Goal: Register for event/course

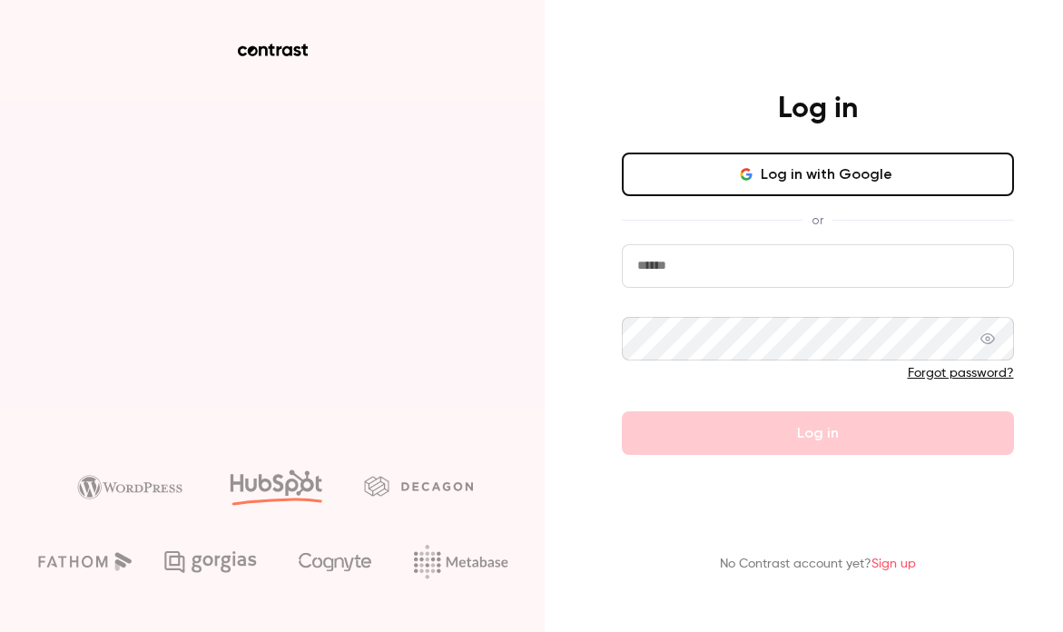
click at [692, 273] on input "email" at bounding box center [818, 266] width 392 height 44
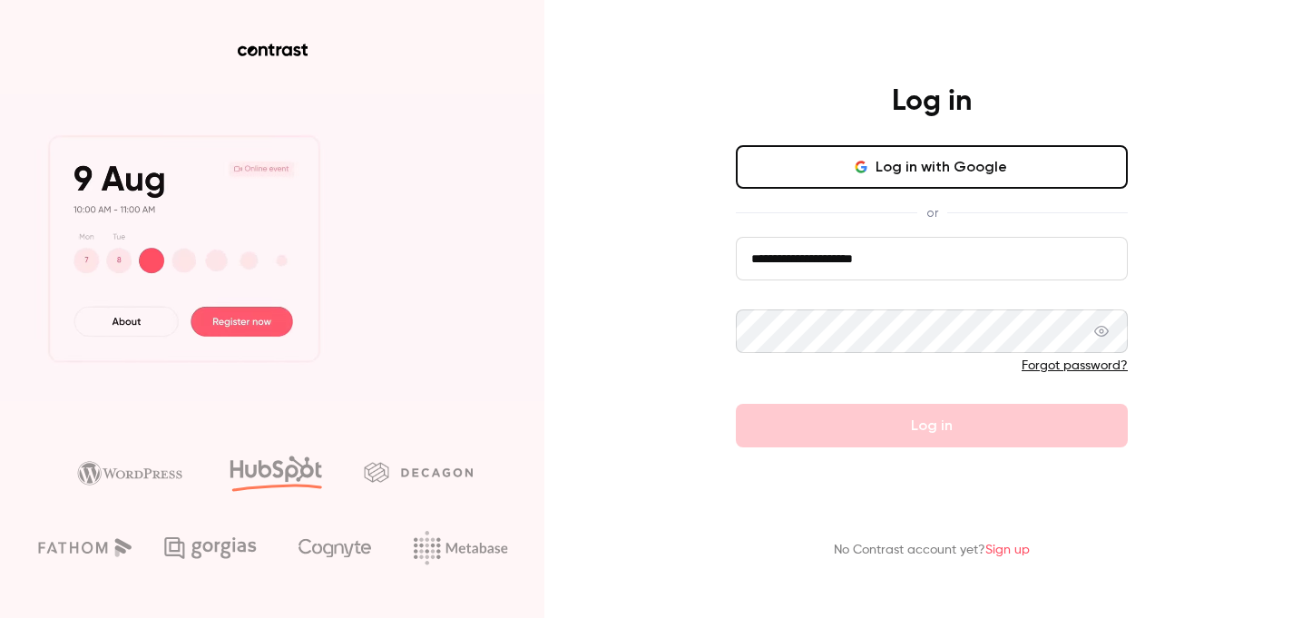
type input "**********"
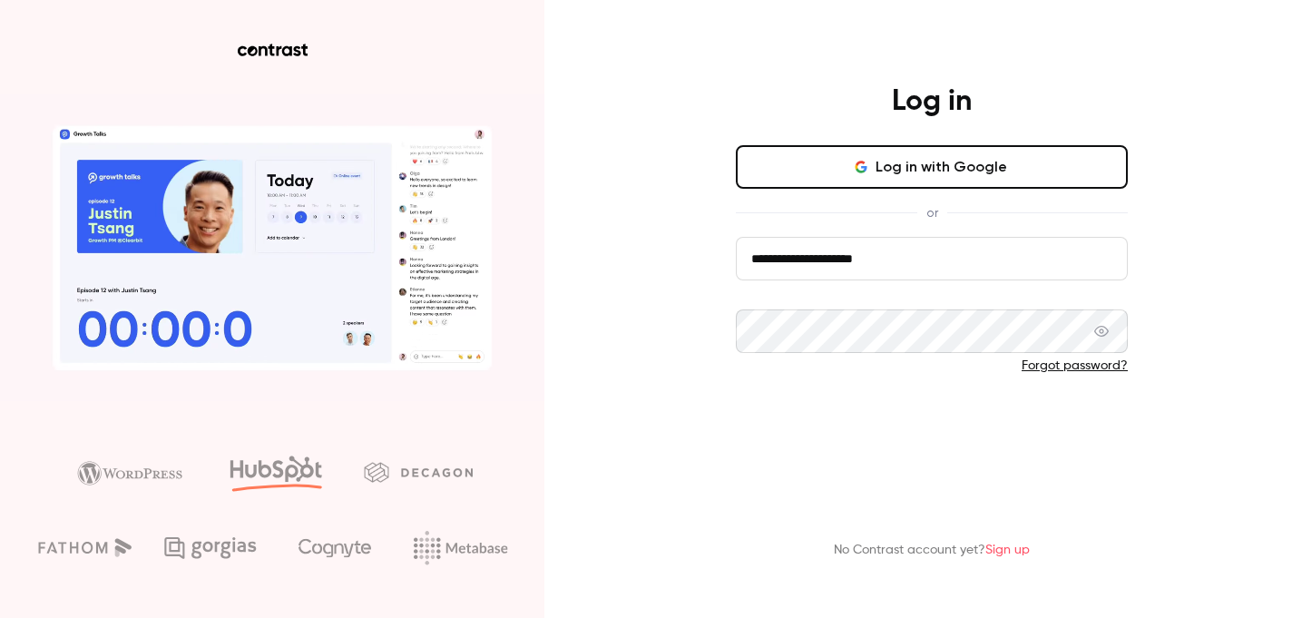
click at [800, 430] on button "Log in" at bounding box center [932, 426] width 392 height 44
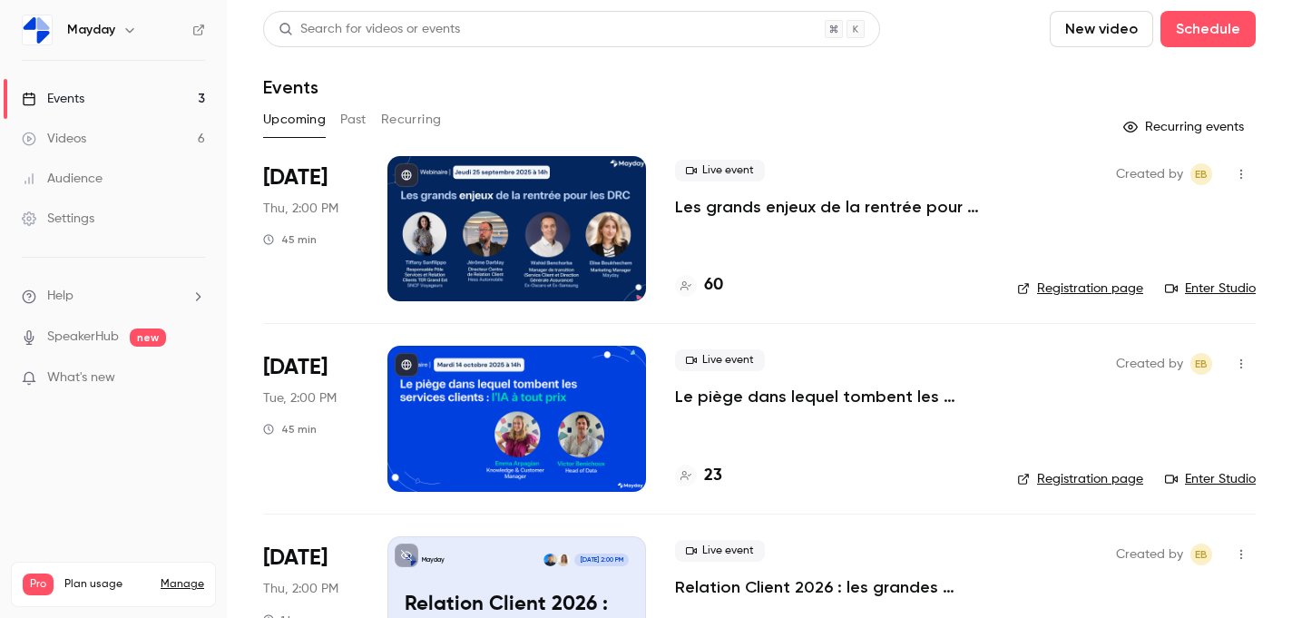
click at [870, 96] on div "Events" at bounding box center [759, 87] width 993 height 22
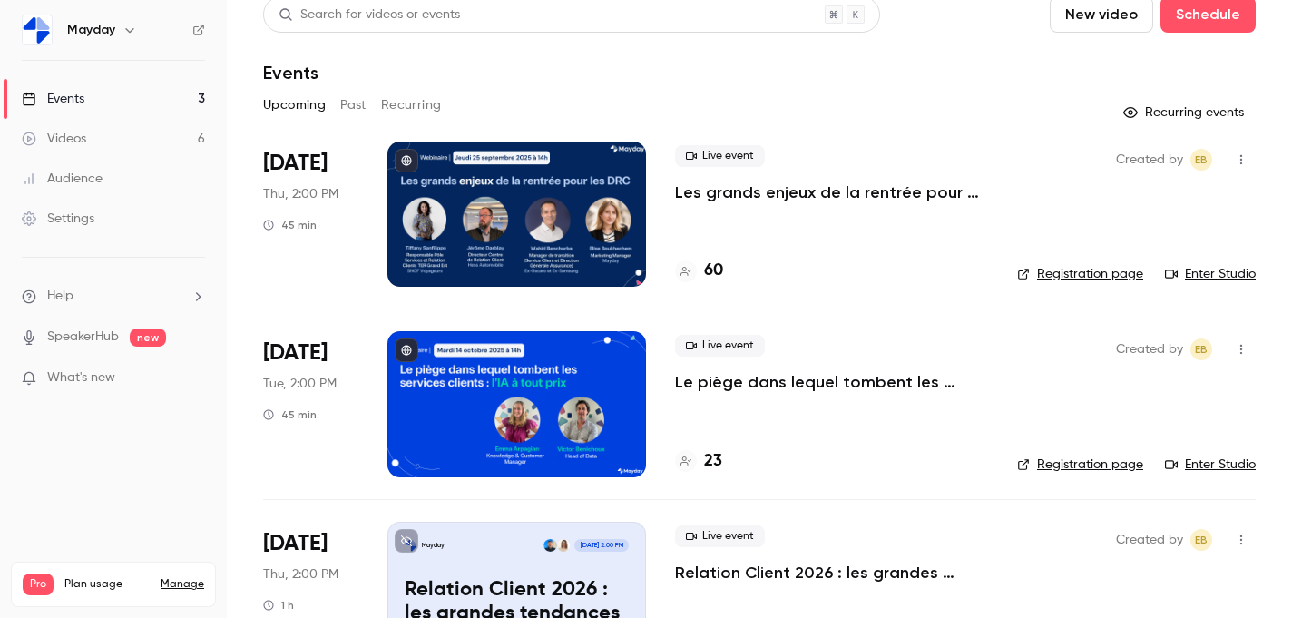
scroll to position [16, 0]
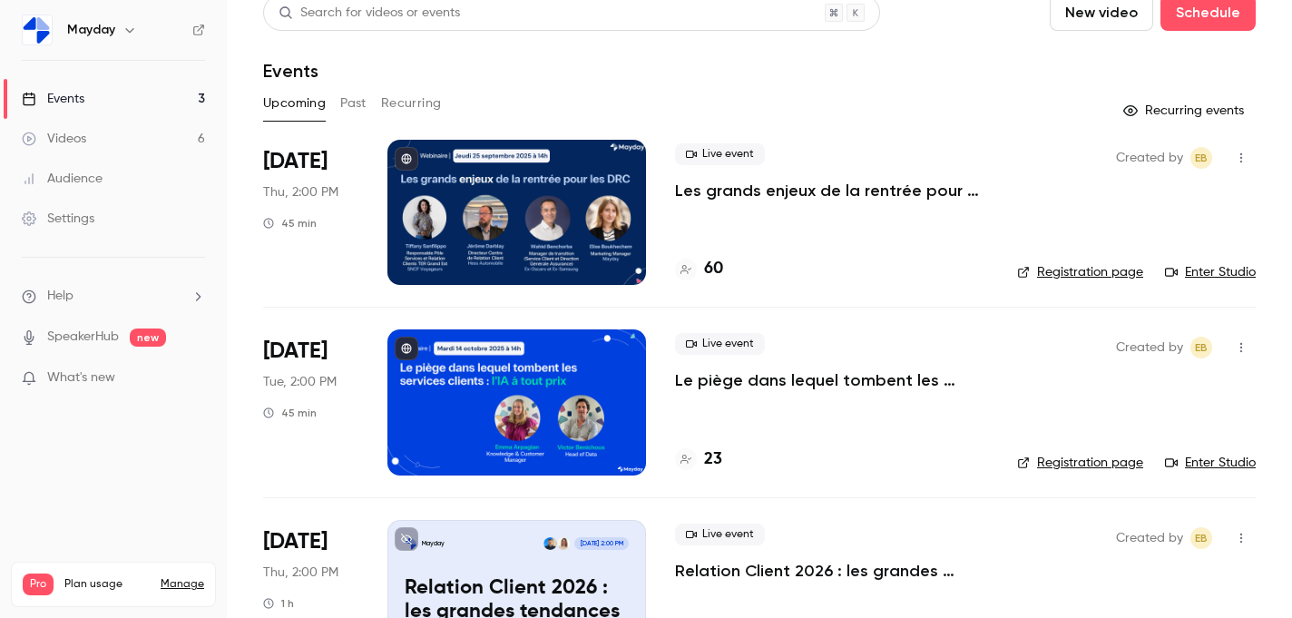
click at [1062, 157] on icon "button" at bounding box center [1241, 158] width 2 height 10
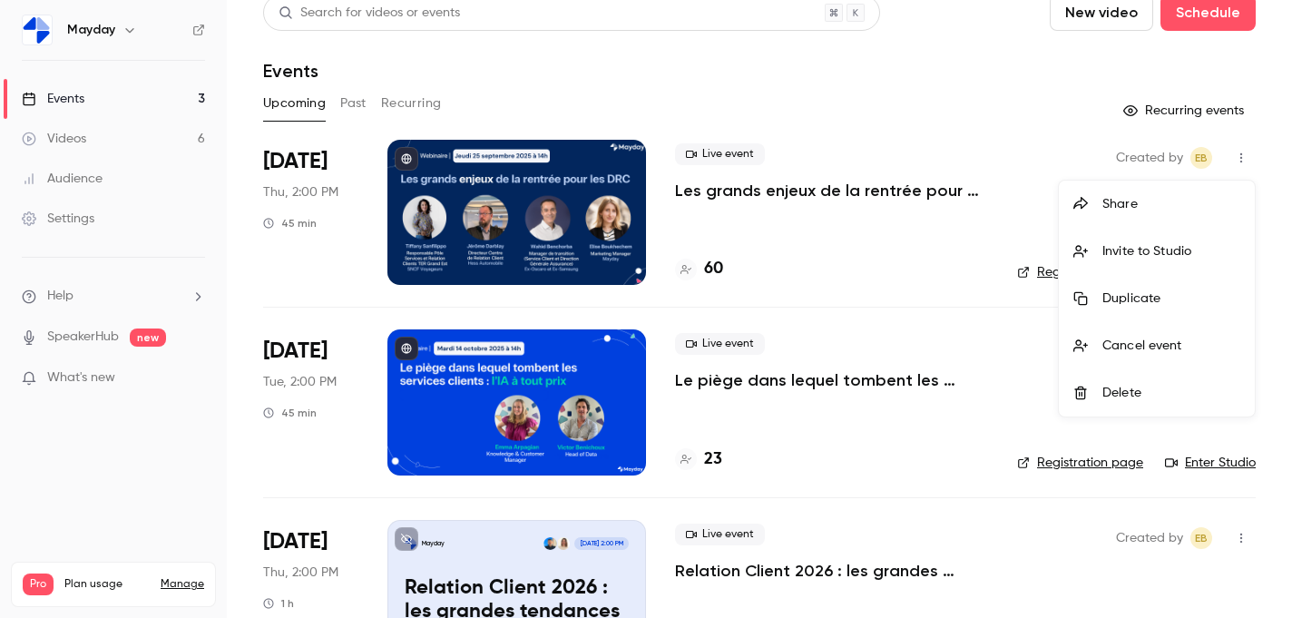
click at [847, 222] on div at bounding box center [646, 309] width 1292 height 618
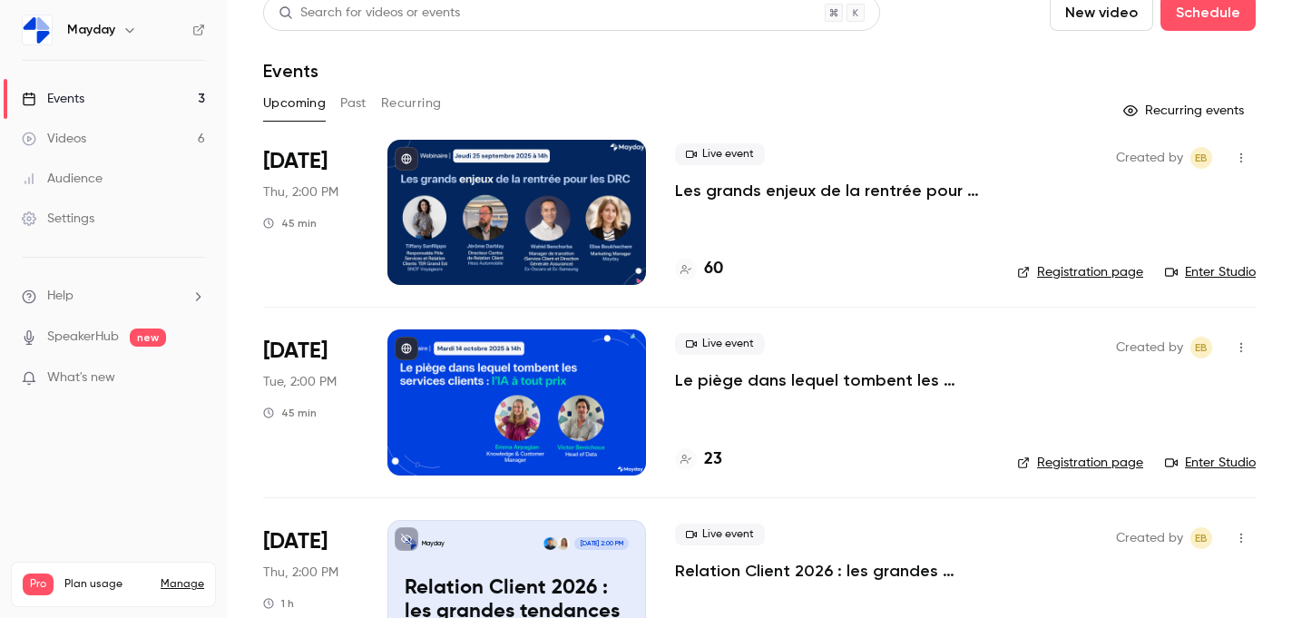
click at [508, 213] on div at bounding box center [516, 212] width 259 height 145
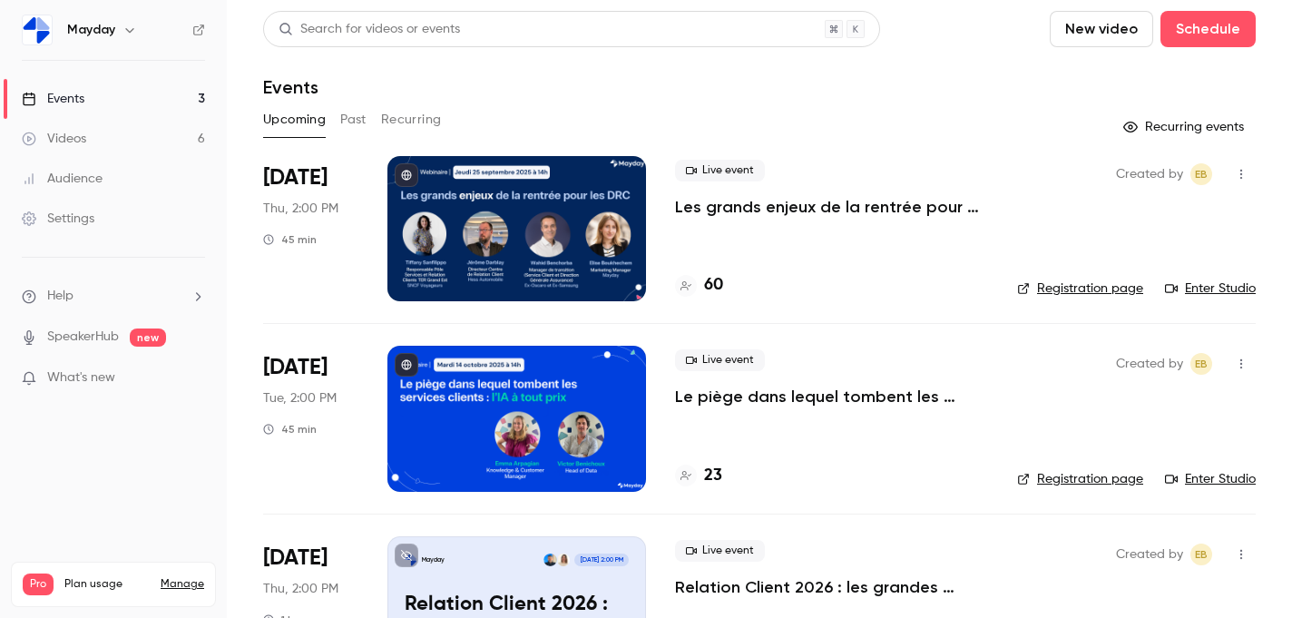
click at [1062, 284] on link "Enter Studio" at bounding box center [1210, 288] width 91 height 18
